Goal: Navigation & Orientation: Find specific page/section

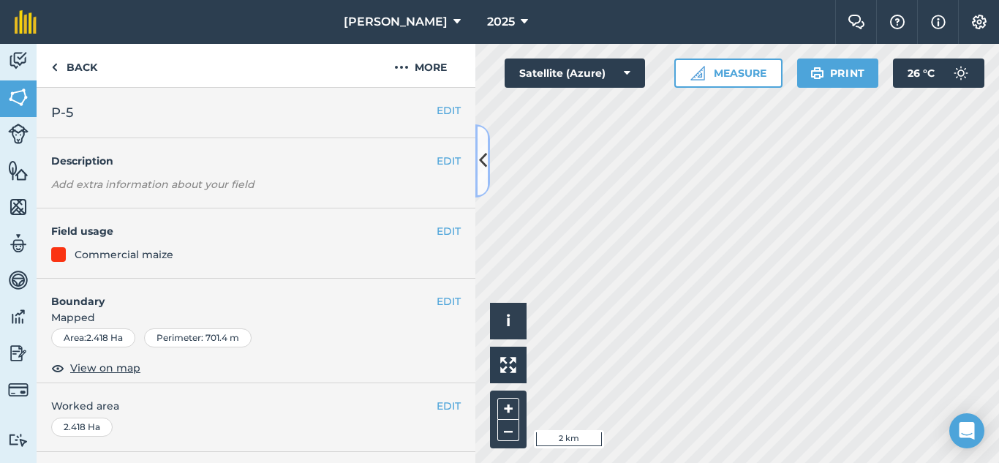
click at [479, 159] on icon at bounding box center [483, 161] width 8 height 26
